Goal: Transaction & Acquisition: Purchase product/service

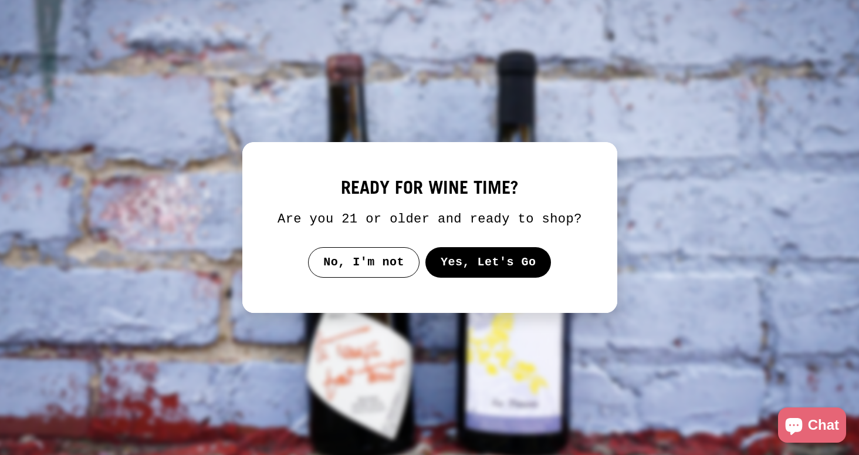
click at [479, 278] on button "Yes, Let's Go" at bounding box center [488, 262] width 126 height 31
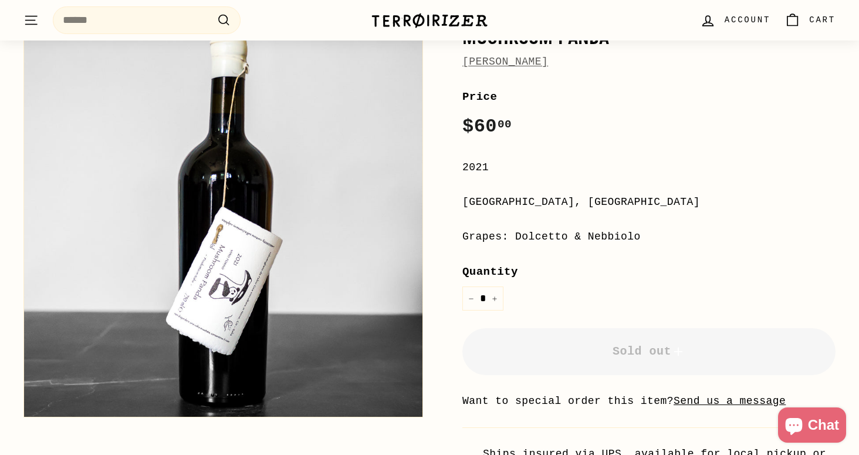
scroll to position [464, 0]
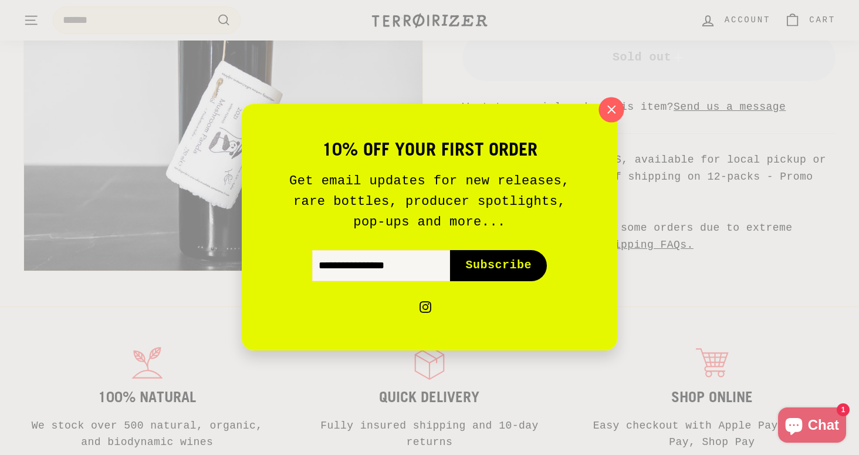
click at [614, 116] on icon "button" at bounding box center [612, 110] width 18 height 18
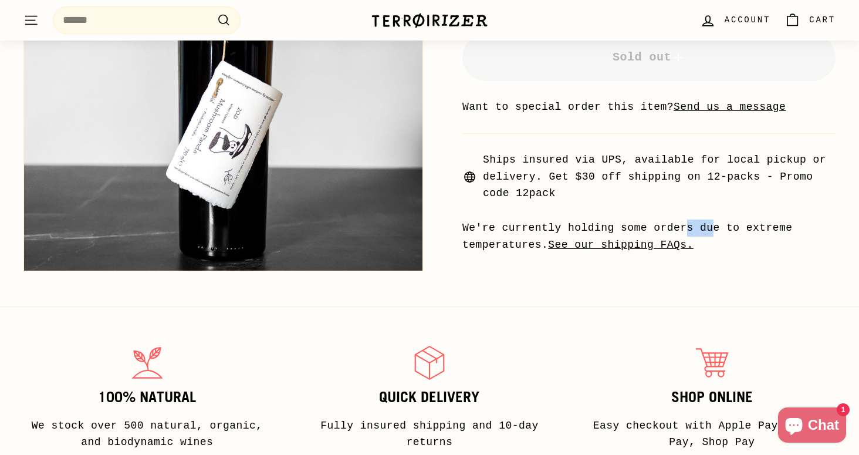
drag, startPoint x: 518, startPoint y: 210, endPoint x: 544, endPoint y: 206, distance: 26.7
click at [544, 219] on div "We're currently holding some orders due to extreme temperatures. See our shippi…" at bounding box center [648, 236] width 373 height 34
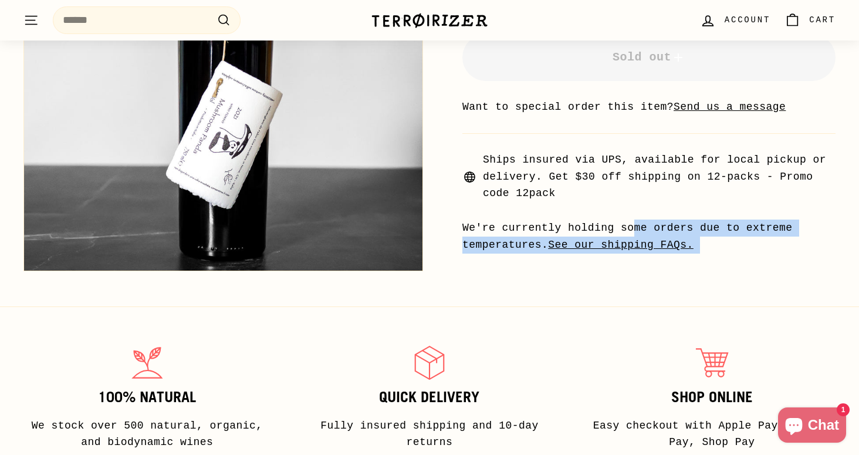
click at [544, 219] on div "We're currently holding some orders due to extreme temperatures. See our shippi…" at bounding box center [648, 236] width 373 height 34
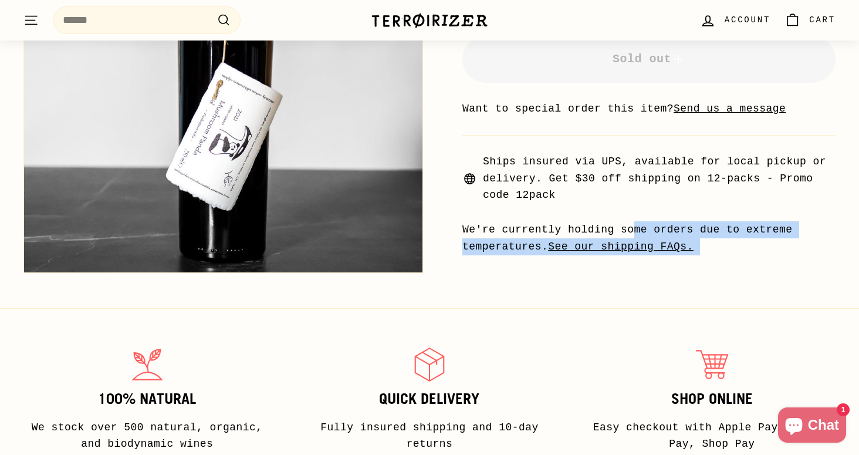
click at [522, 221] on div "We're currently holding some orders due to extreme temperatures. See our shippi…" at bounding box center [648, 238] width 373 height 34
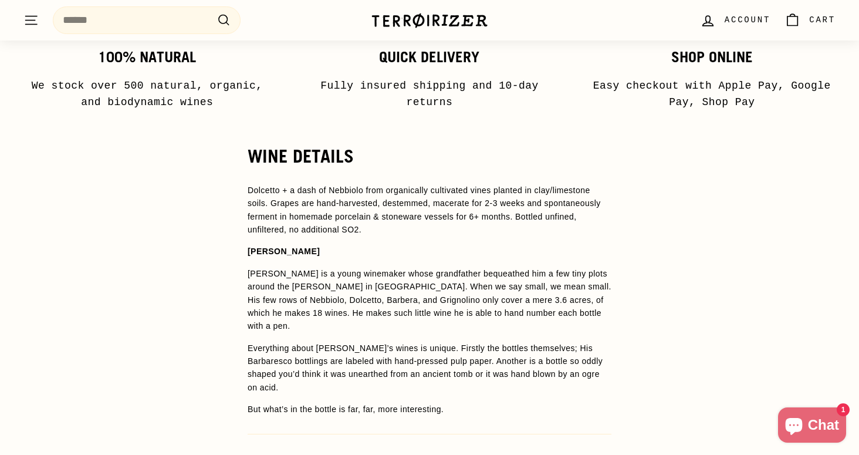
scroll to position [804, 0]
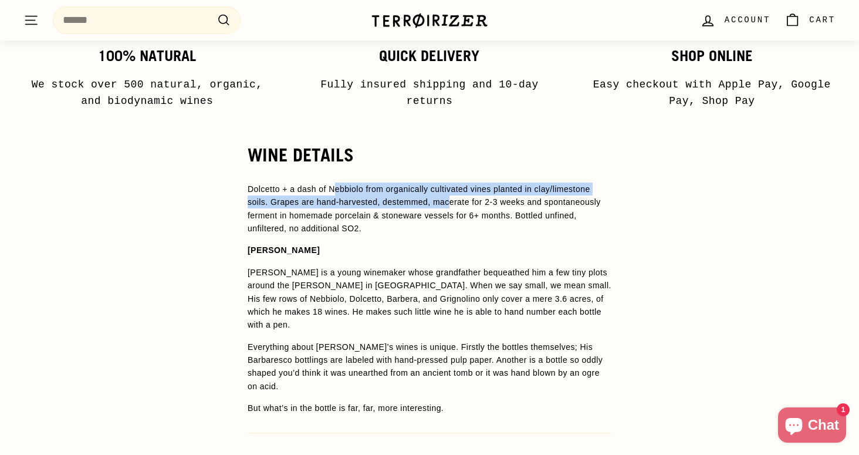
drag, startPoint x: 338, startPoint y: 167, endPoint x: 462, endPoint y: 191, distance: 126.7
click at [462, 191] on span "Dolcetto + a dash of Nebbiolo from organically cultivated vines planted in clay…" at bounding box center [424, 208] width 353 height 49
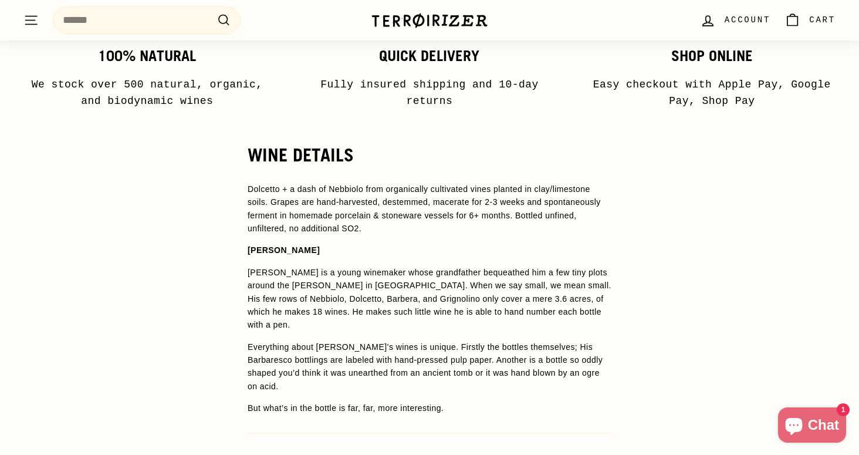
click at [453, 207] on p "Dolcetto + a dash of Nebbiolo from organically cultivated vines planted in clay…" at bounding box center [430, 208] width 364 height 53
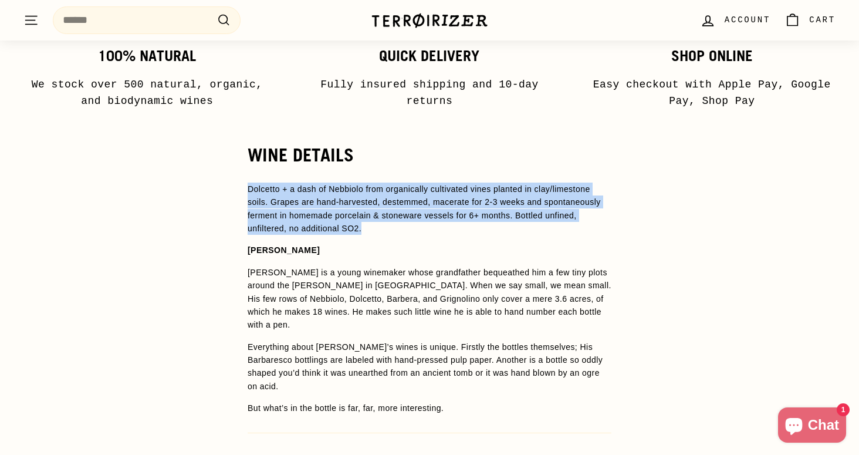
drag, startPoint x: 453, startPoint y: 207, endPoint x: 453, endPoint y: 154, distance: 53.4
click at [453, 154] on div "WINE DETAILS Dolcetto + a dash of Nebbiolo from organically cultivated vines pl…" at bounding box center [429, 335] width 411 height 381
